Goal: Information Seeking & Learning: Learn about a topic

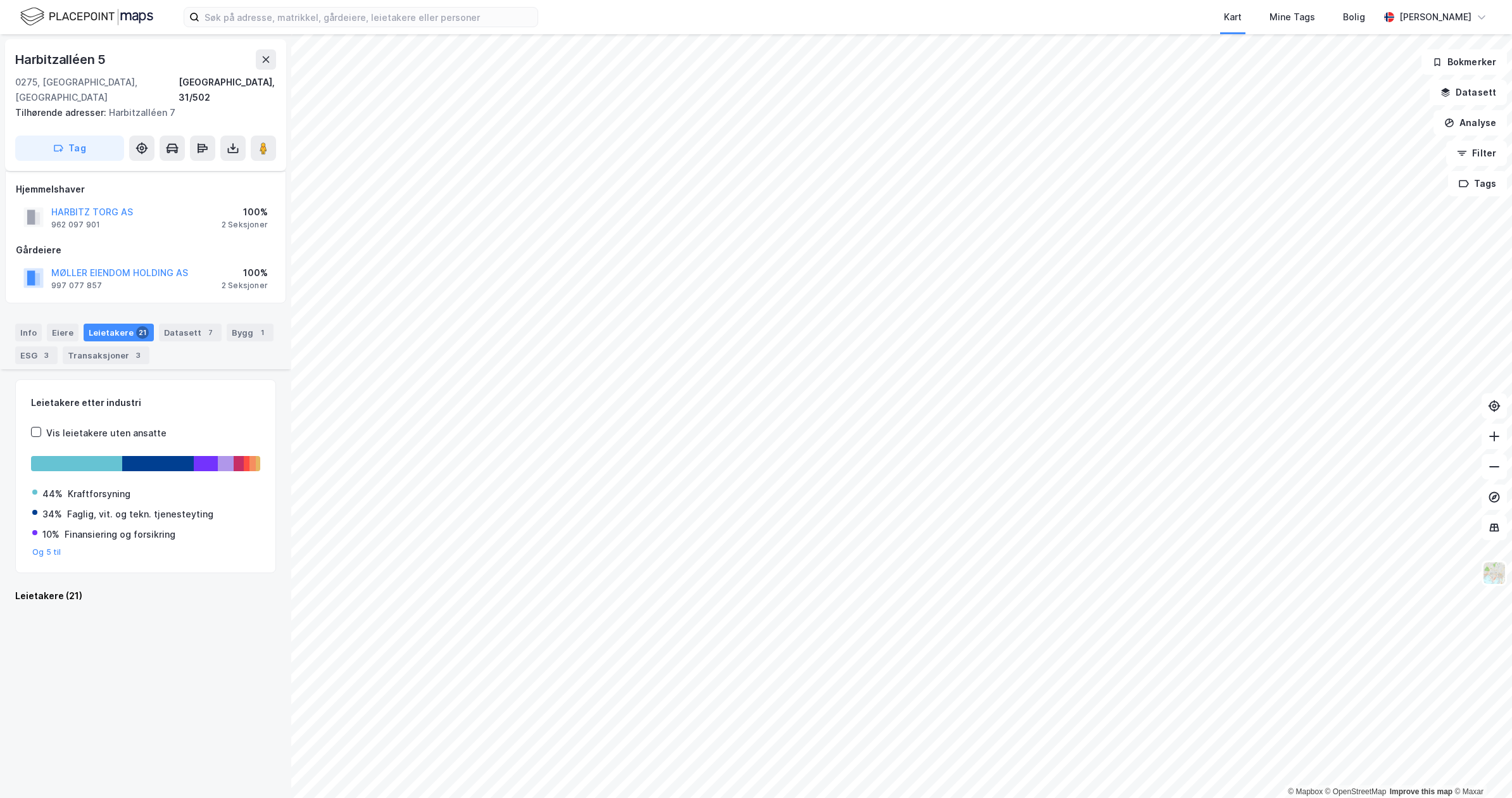
scroll to position [1182, 0]
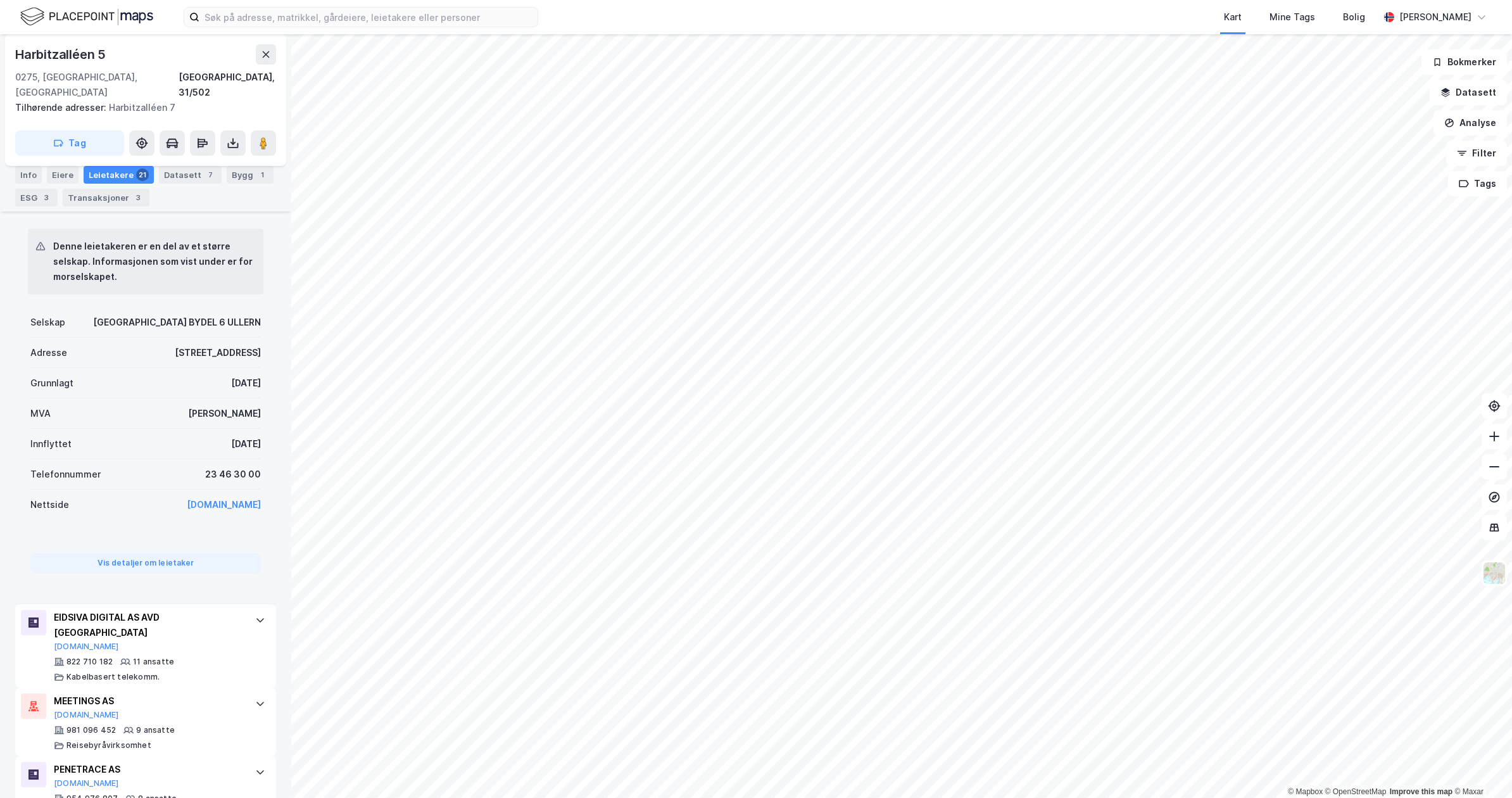
click at [247, 30] on div "Kart Mine Tags Bolig Even Nilsen" at bounding box center [756, 17] width 1512 height 34
click at [245, 21] on input at bounding box center [369, 17] width 338 height 19
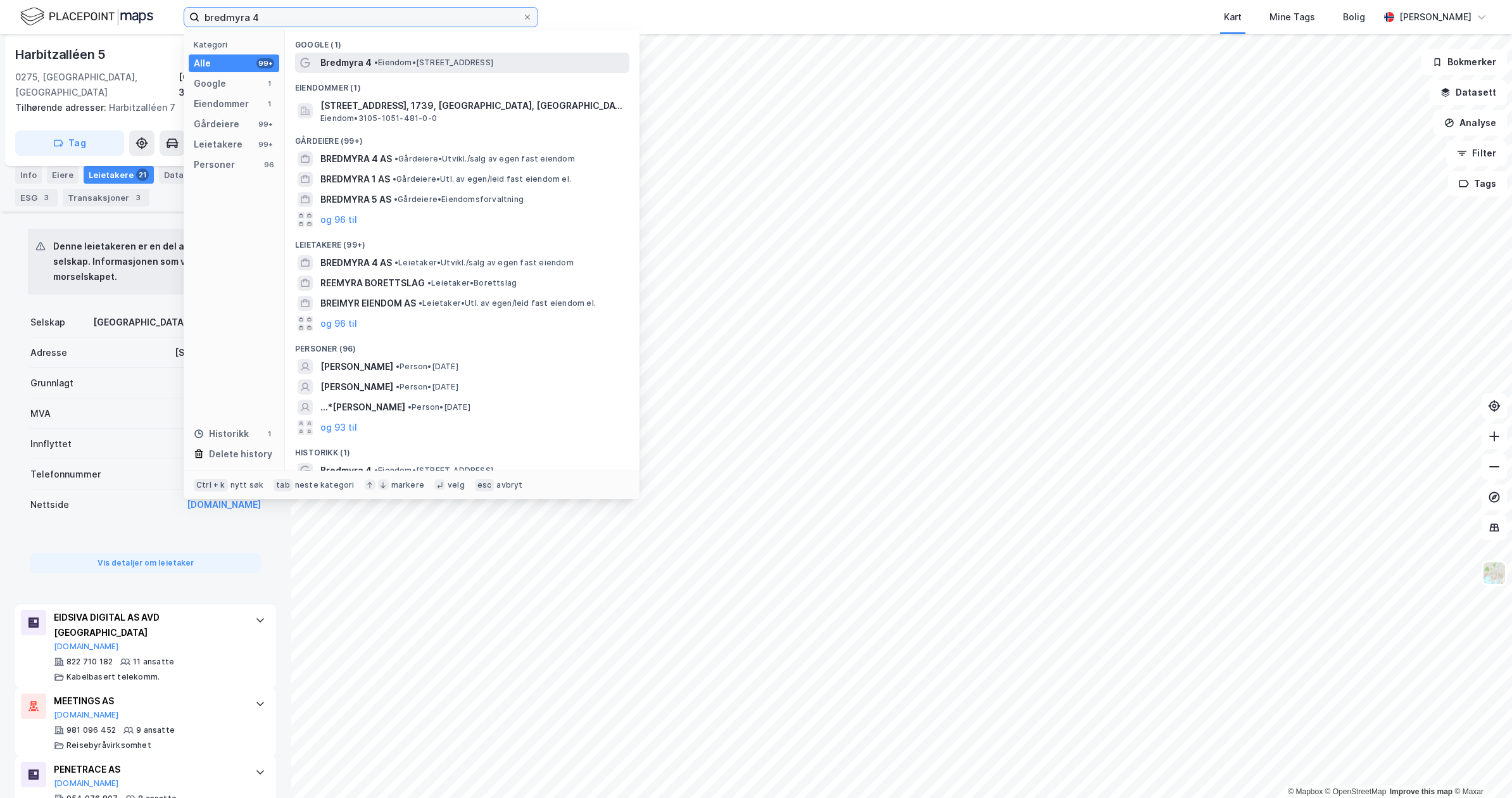
type input "bredmyra 4"
click at [331, 54] on div "Bredmyra 4 • Eiendom • Bredmyra 4, 1739 Borgenhaugen" at bounding box center [462, 62] width 335 height 21
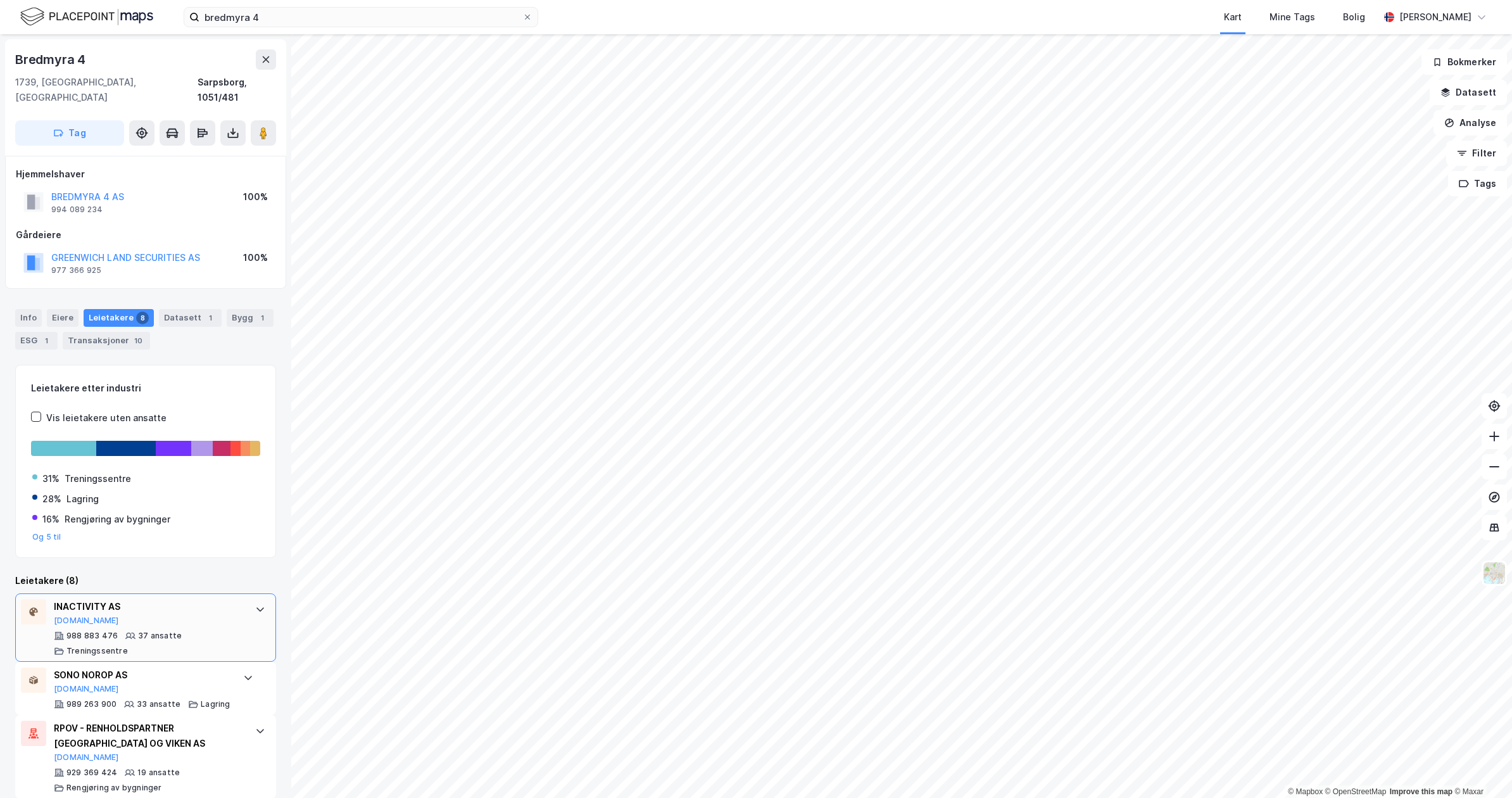
click at [159, 609] on div "INACTIVITY AS Proff.no" at bounding box center [149, 612] width 189 height 27
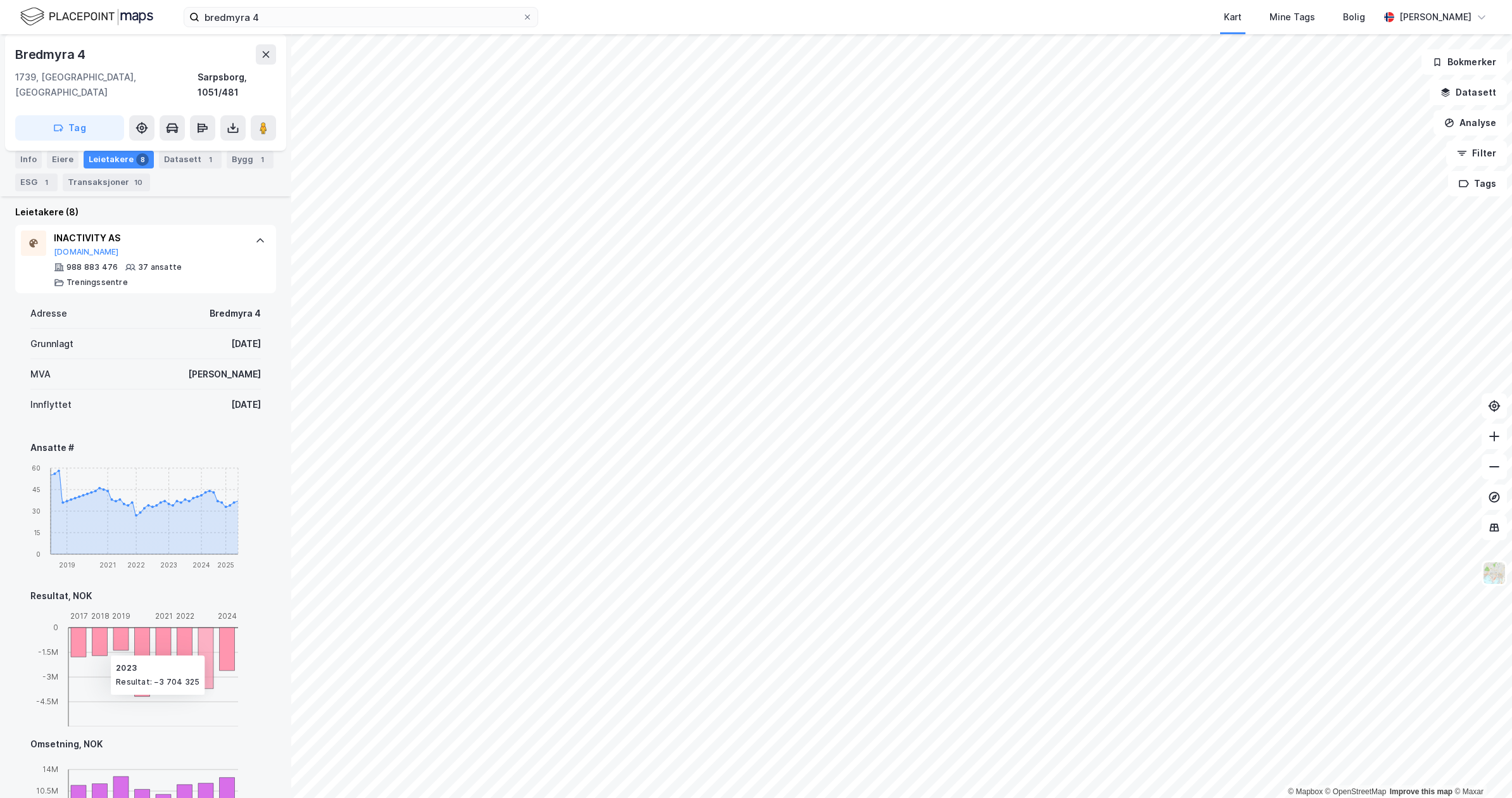
scroll to position [264, 0]
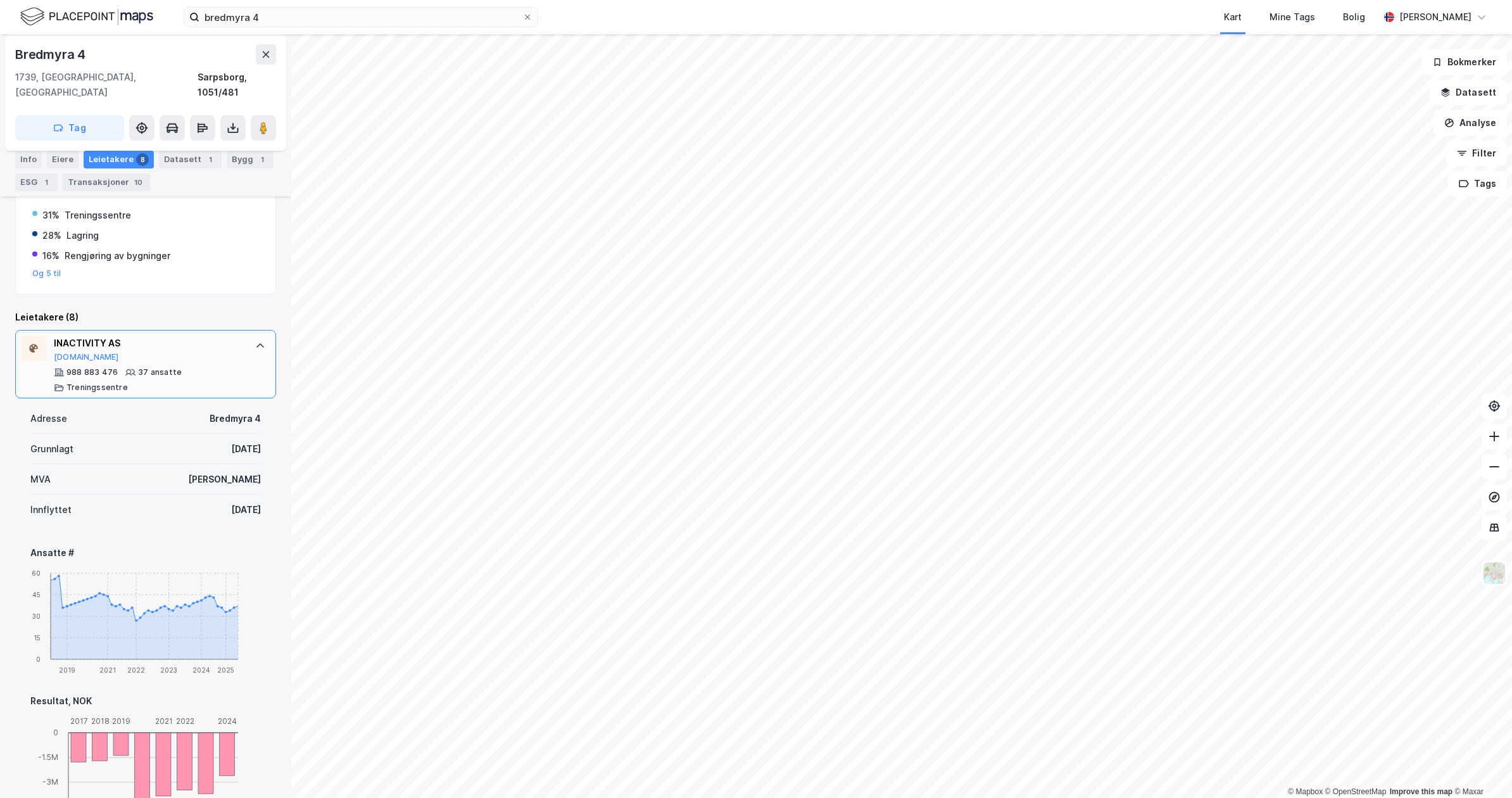
click at [197, 335] on div "INACTIVITY AS" at bounding box center [149, 343] width 189 height 15
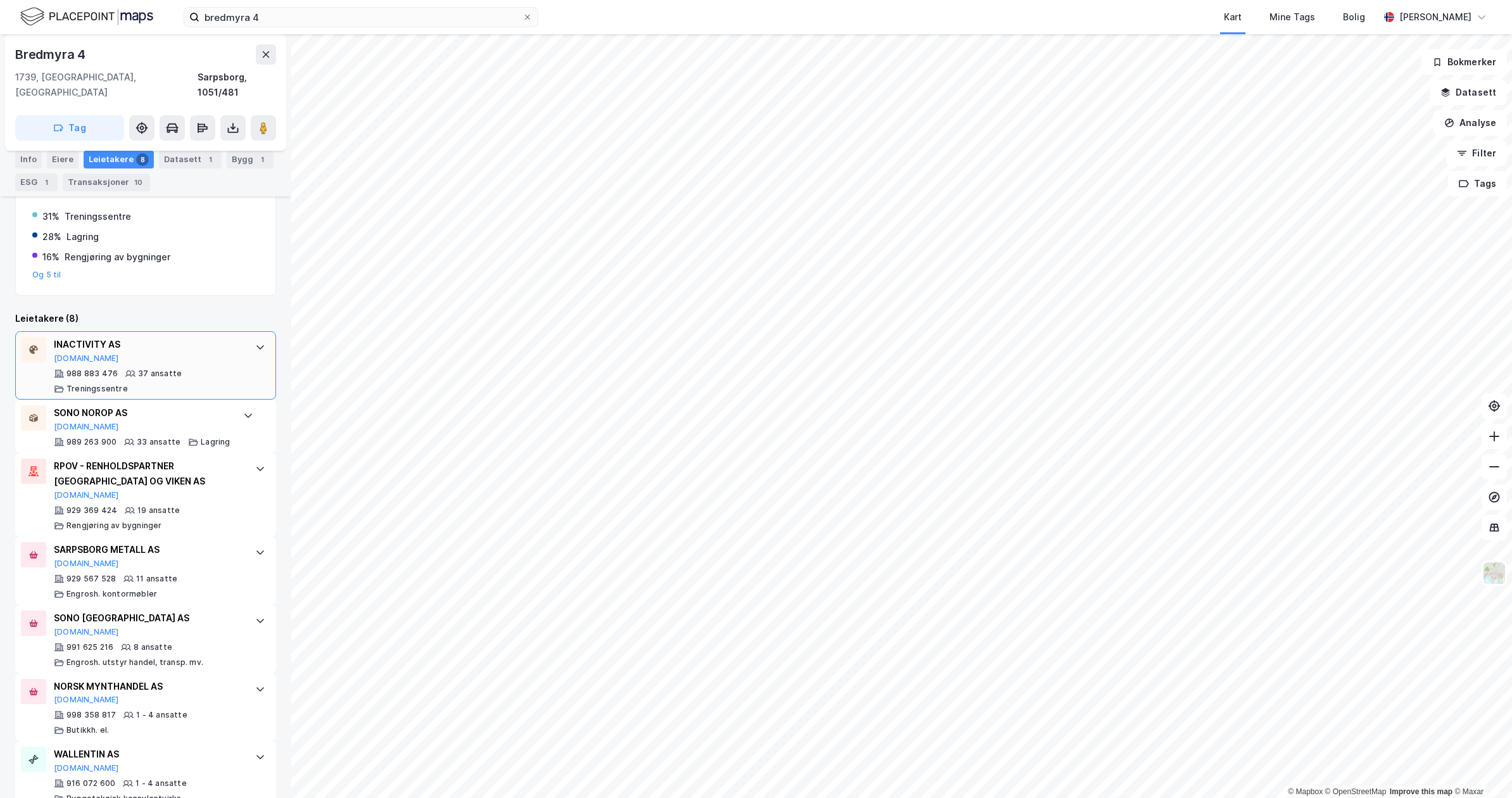
scroll to position [287, 0]
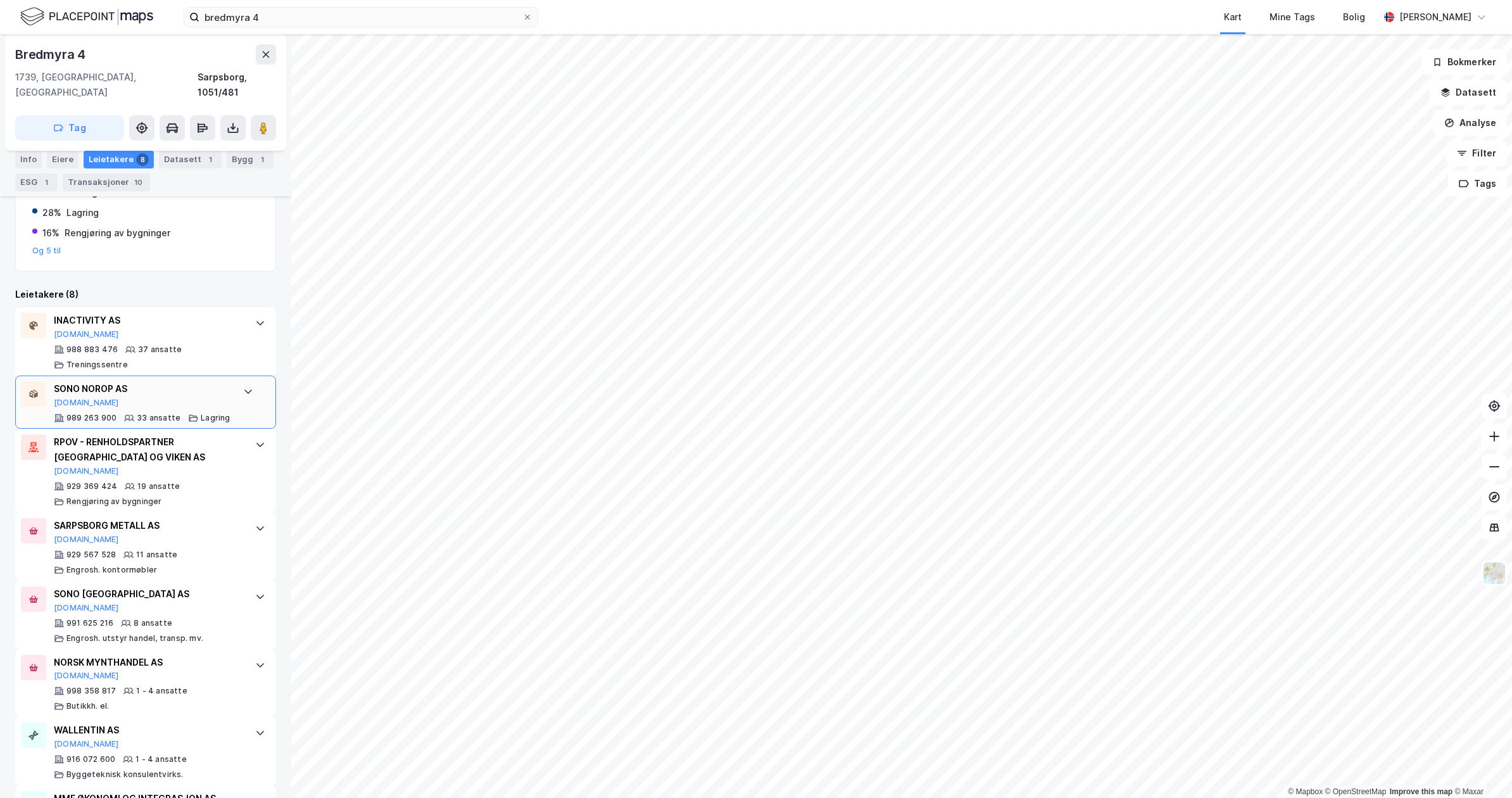
click at [193, 388] on div "SONO NOROP AS Proff.no" at bounding box center [143, 394] width 177 height 27
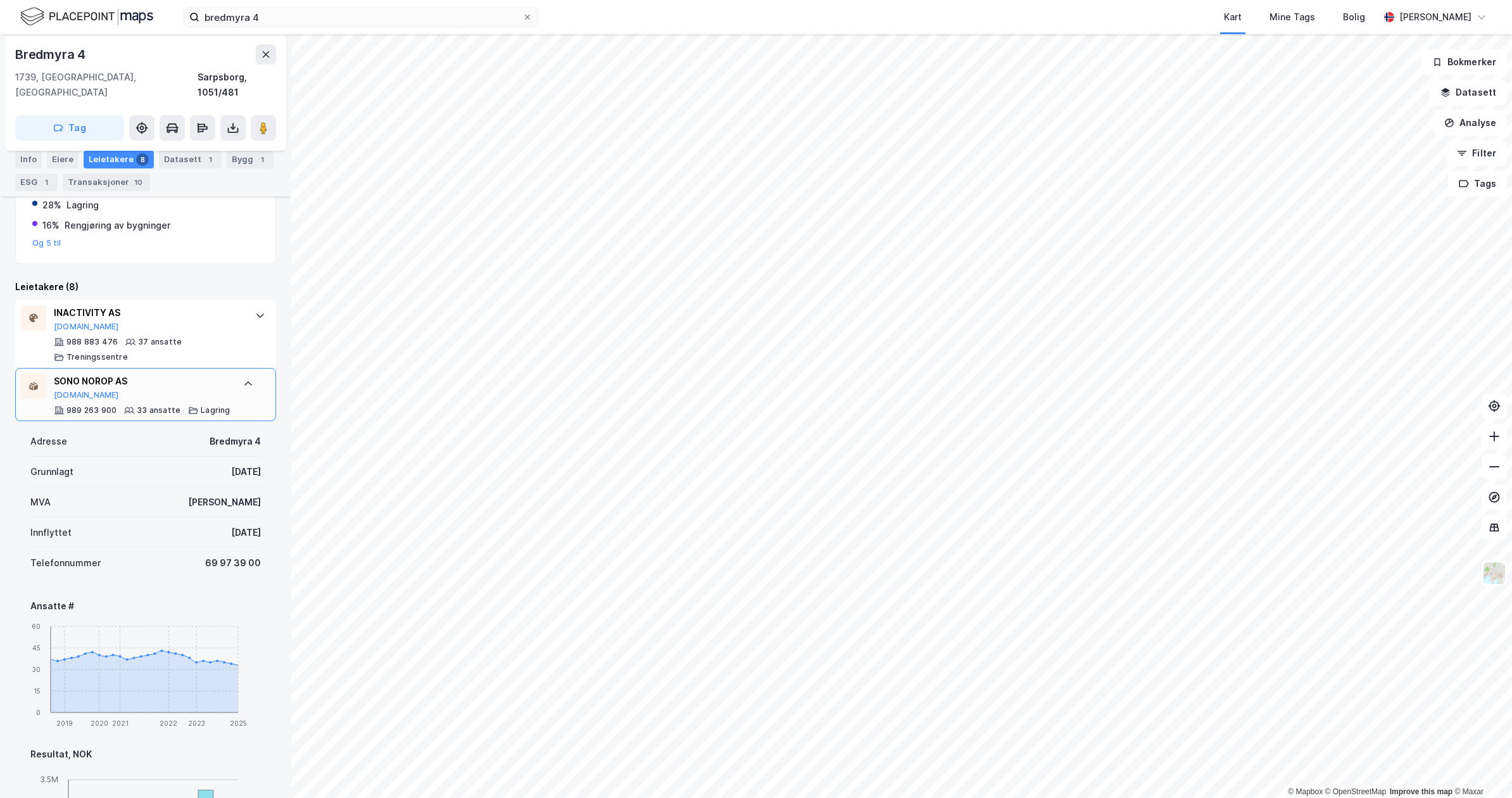
scroll to position [284, 0]
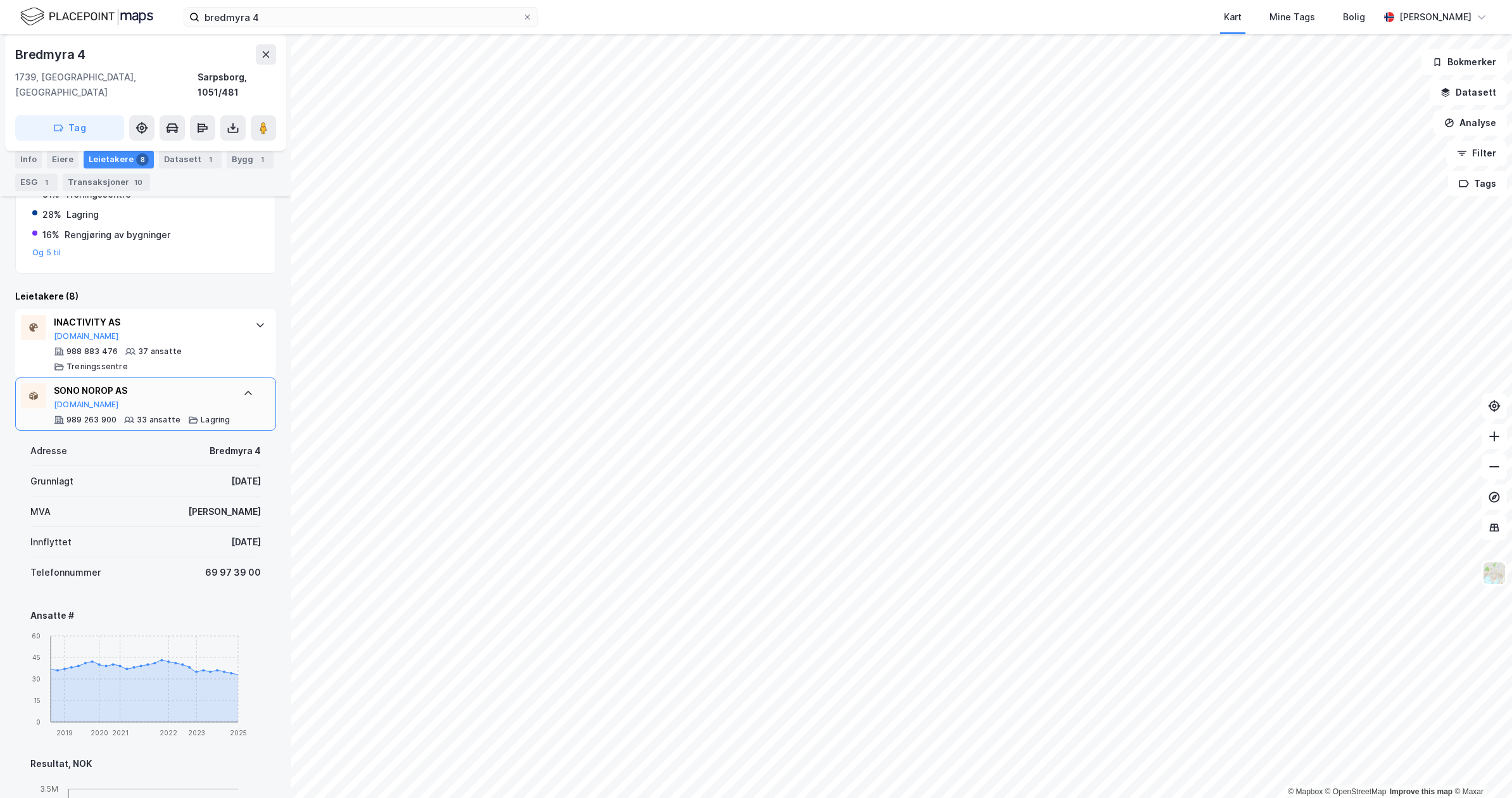
click at [224, 386] on div "SONO NOROP AS Proff.no" at bounding box center [143, 396] width 177 height 27
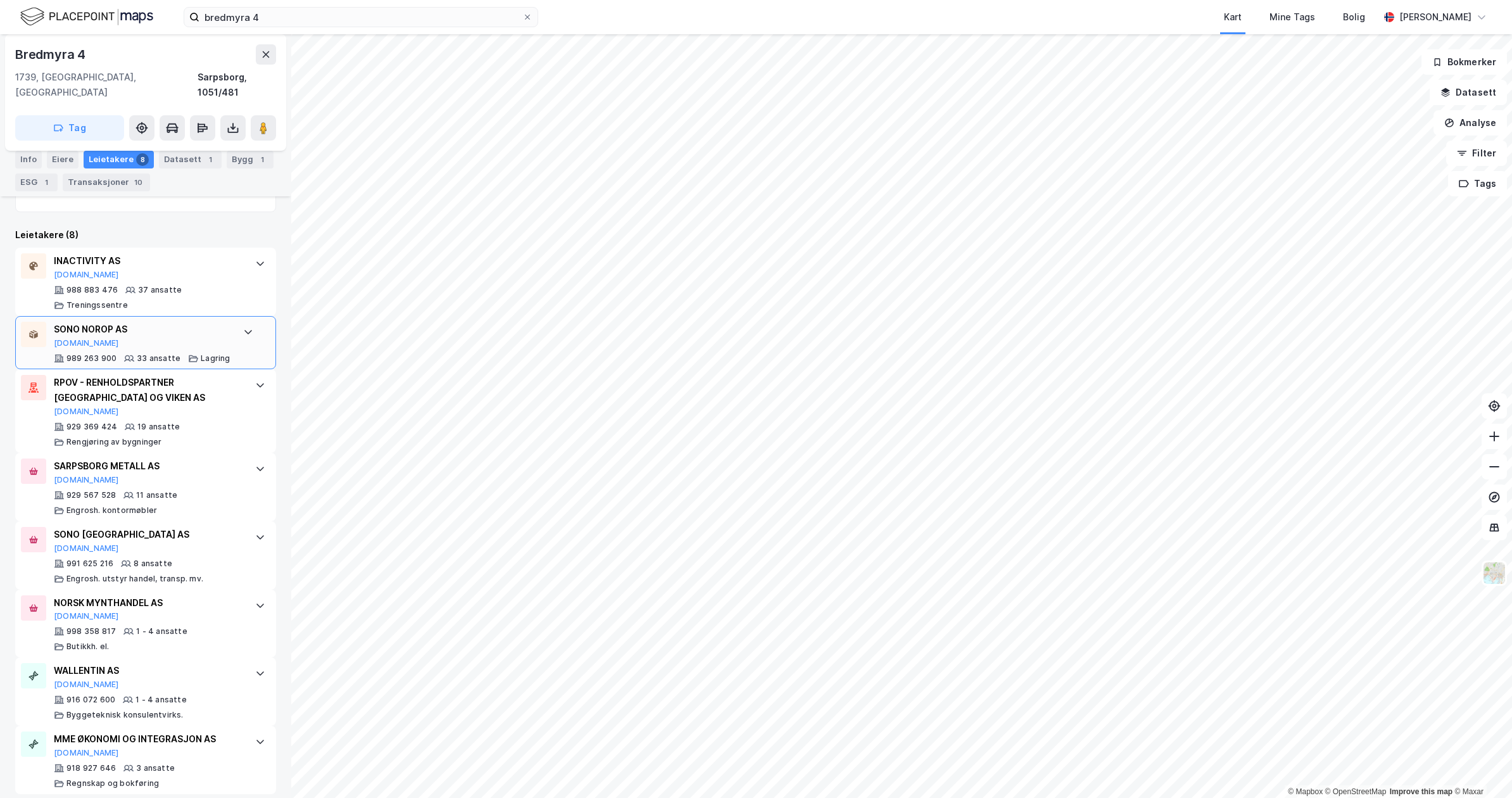
scroll to position [348, 0]
click at [195, 588] on div "NORSK MYNTHANDEL AS Proff.no 998 358 817 1 - 4 ansatte Butikkh. el." at bounding box center [146, 622] width 261 height 69
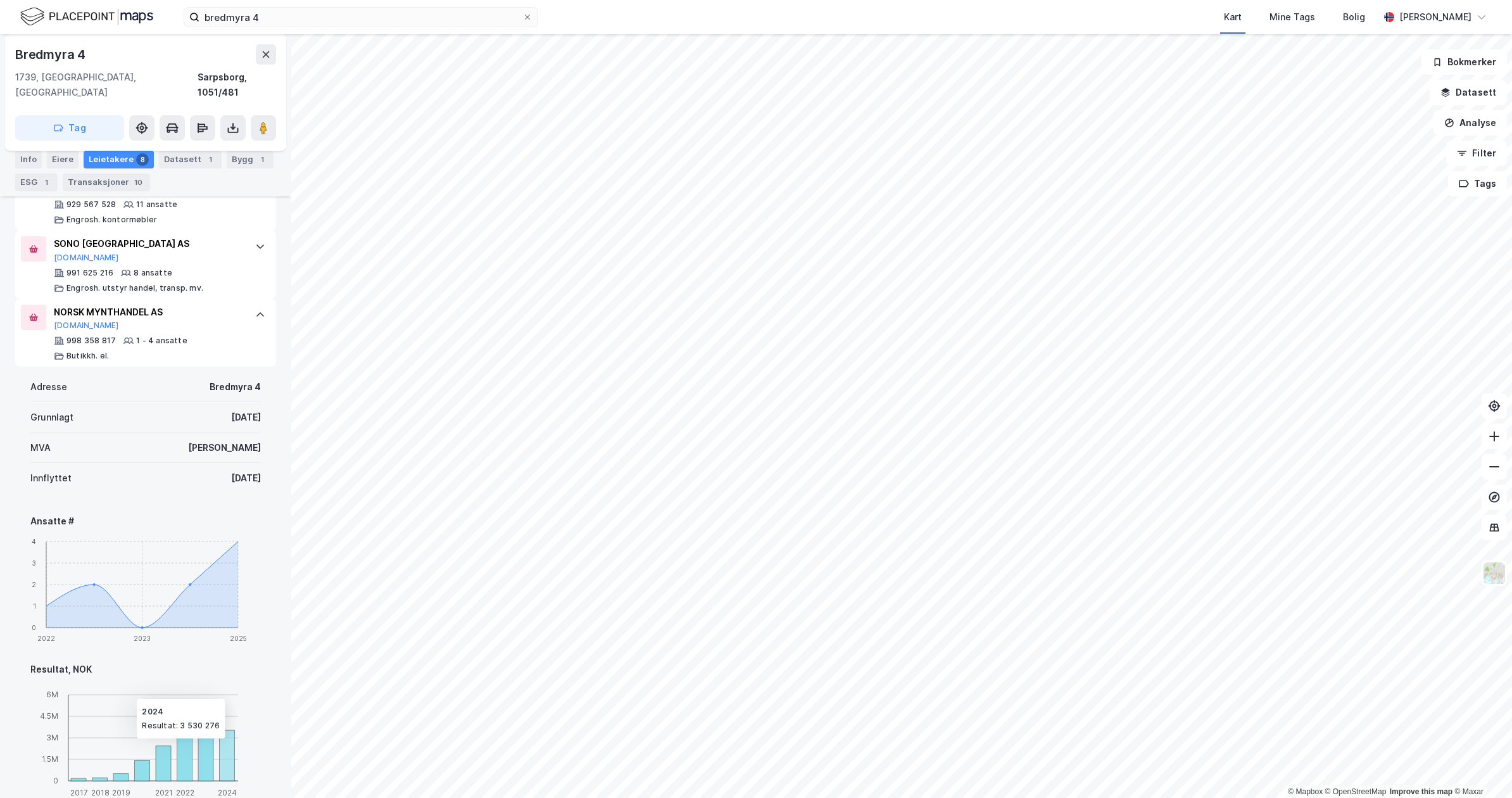
scroll to position [553, 0]
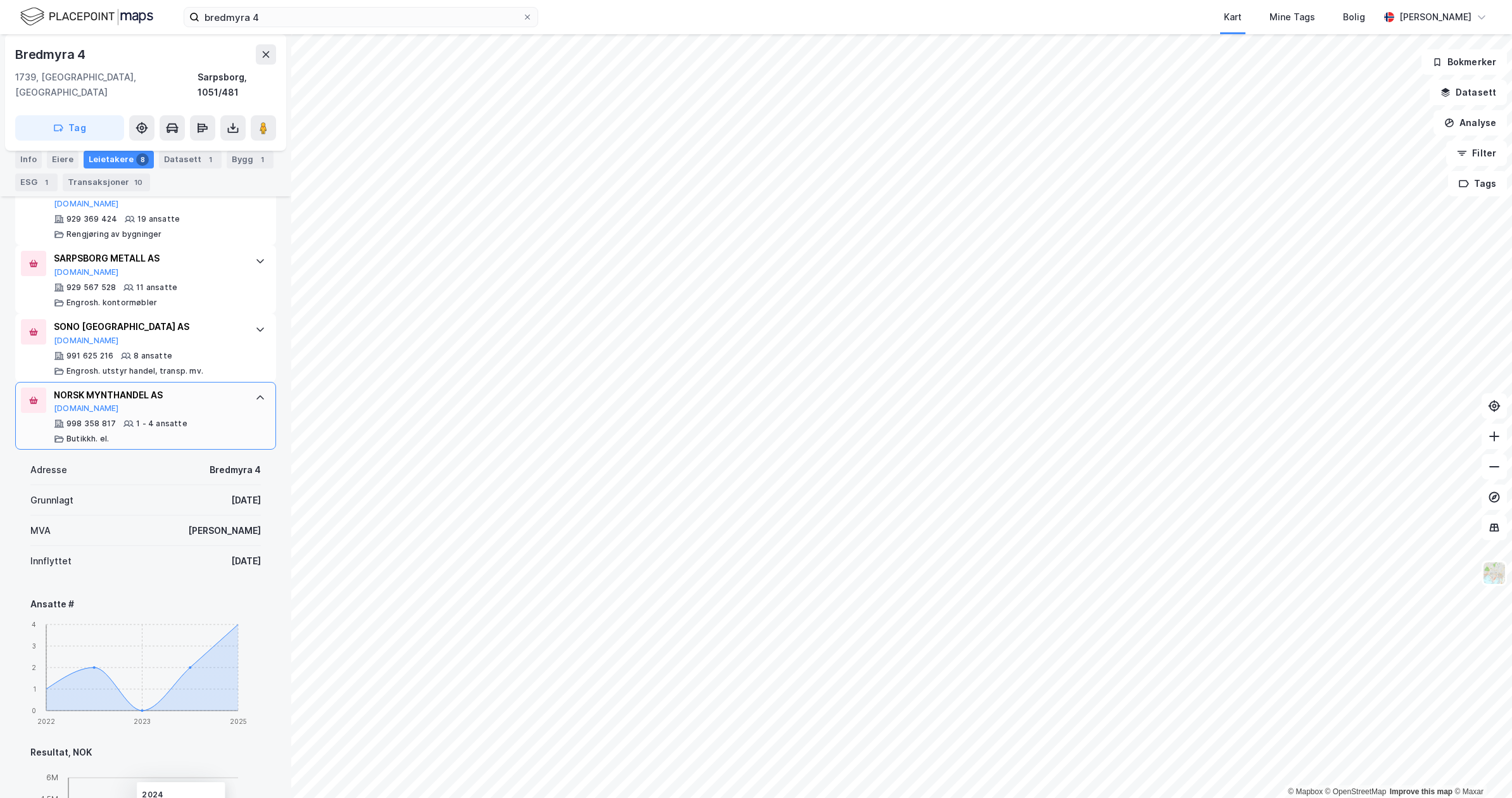
click at [198, 388] on div "NORSK MYNTHANDEL AS" at bounding box center [149, 396] width 189 height 15
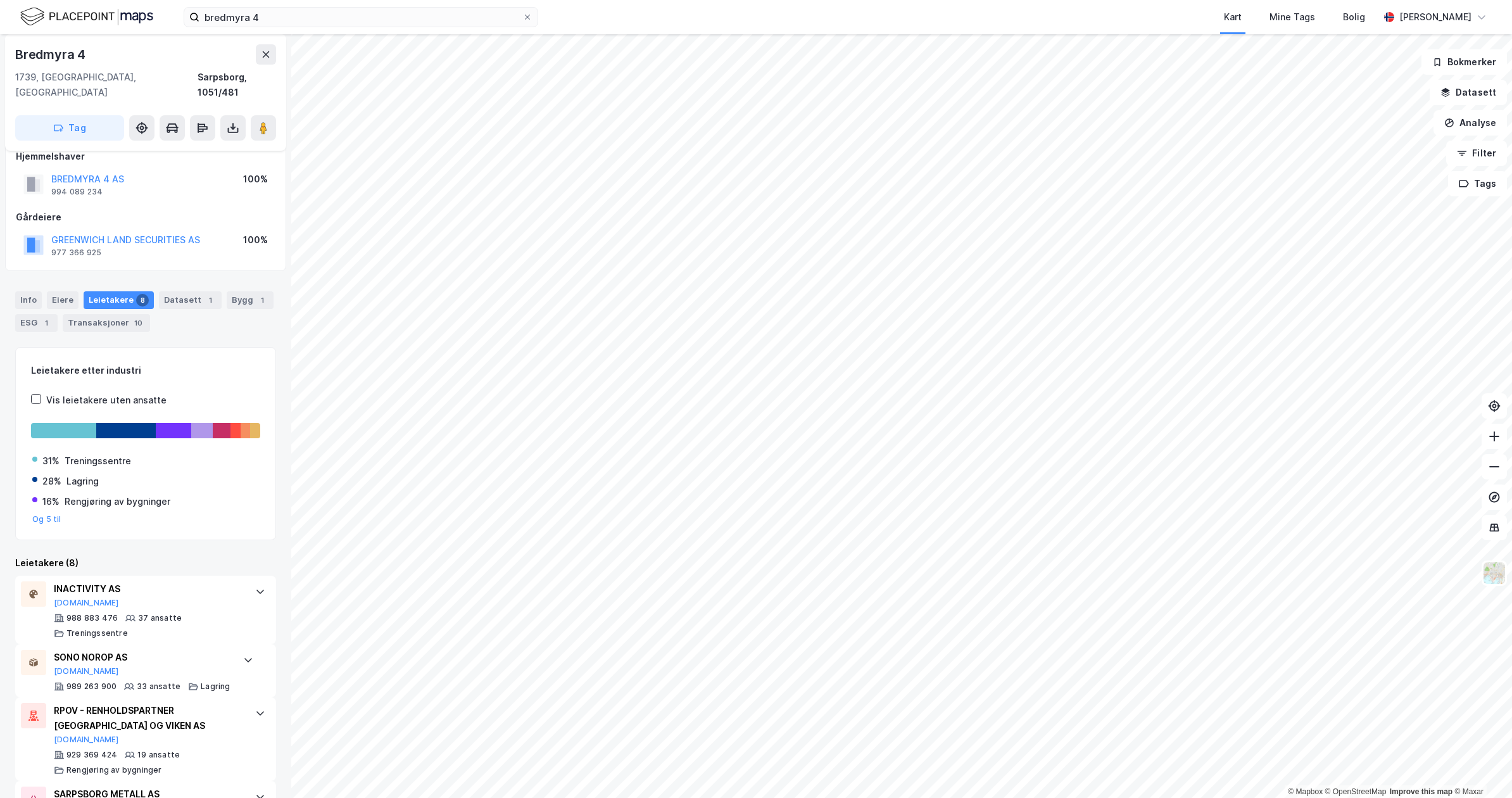
scroll to position [0, 0]
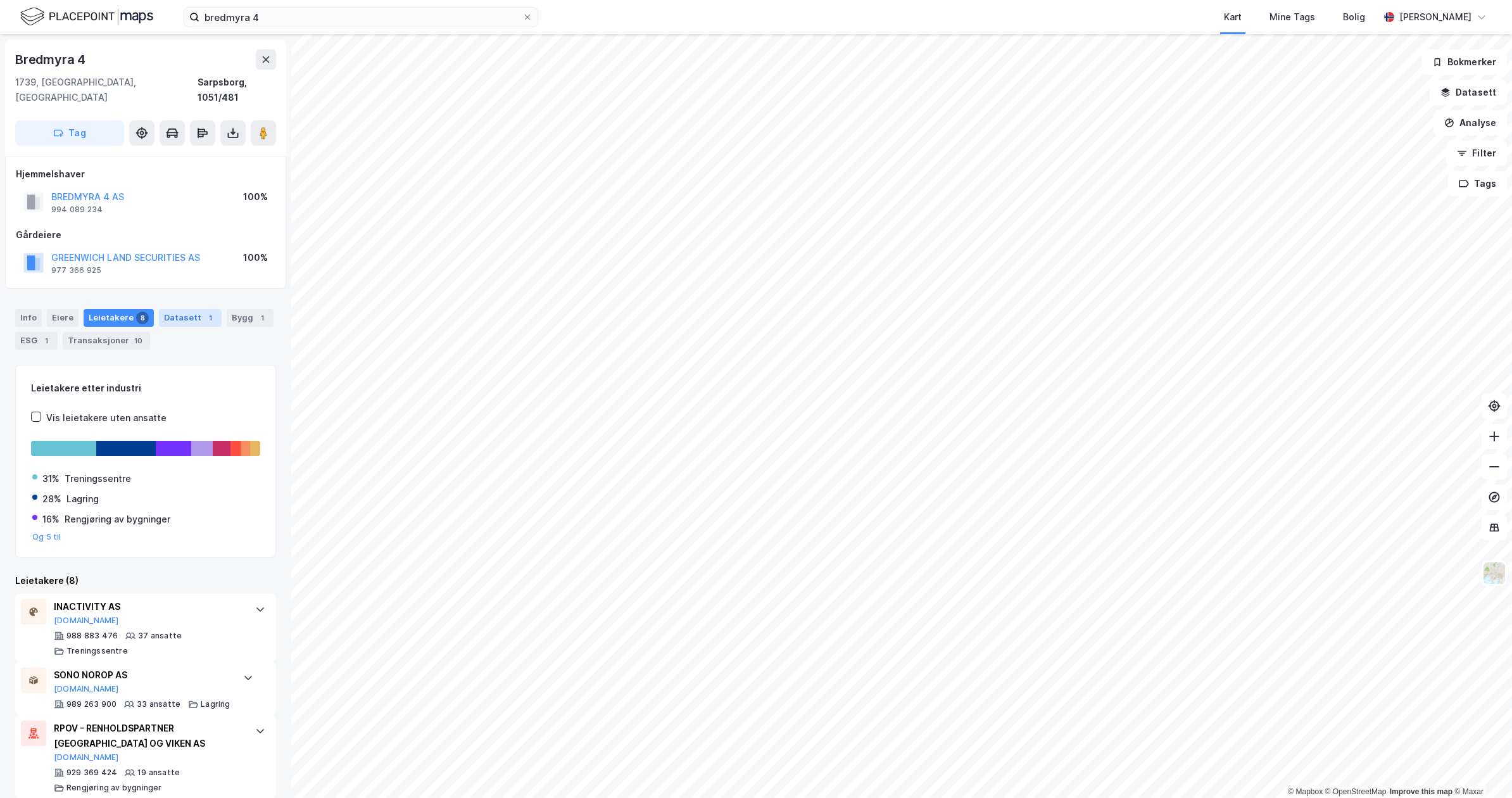
click at [191, 309] on div "Datasett 1" at bounding box center [191, 318] width 62 height 18
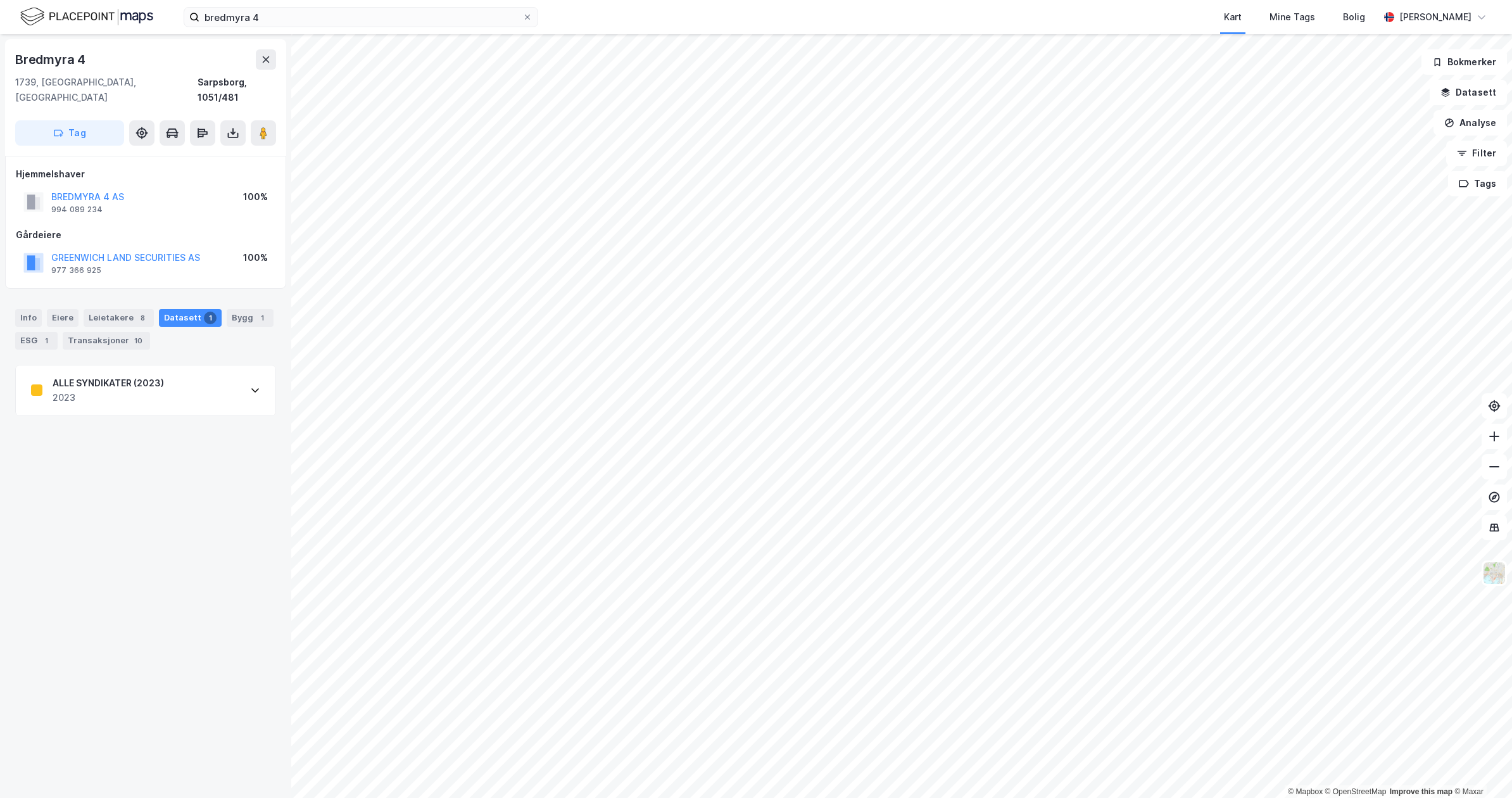
click at [213, 309] on div "Info Eiere Leietakere 8 Datasett 1 Bygg 1 ESG 1 Transaksjoner 10" at bounding box center [146, 329] width 261 height 40
click at [100, 332] on div "Transaksjoner 10" at bounding box center [106, 340] width 88 height 18
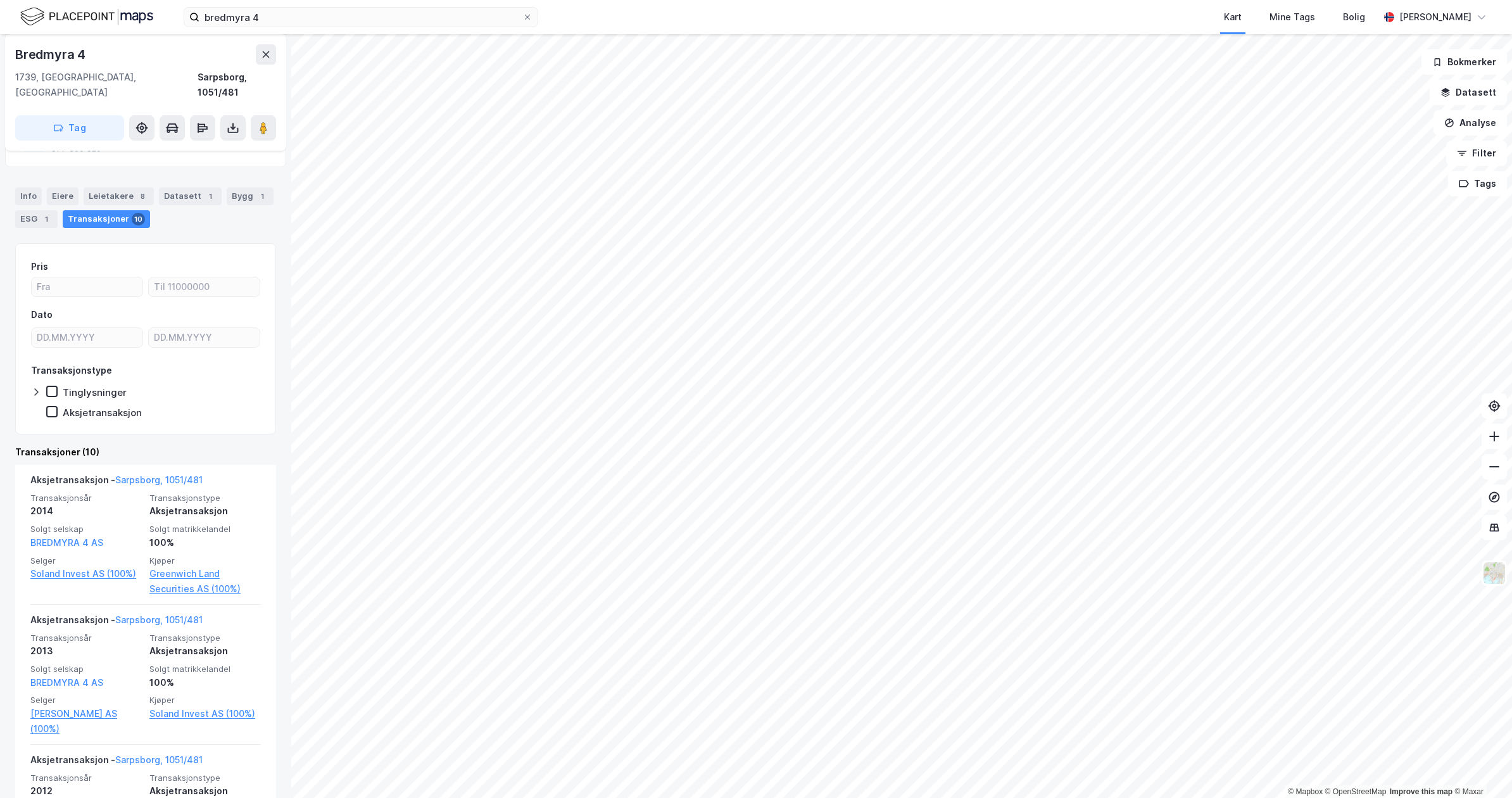
scroll to position [124, 0]
